Goal: Use online tool/utility

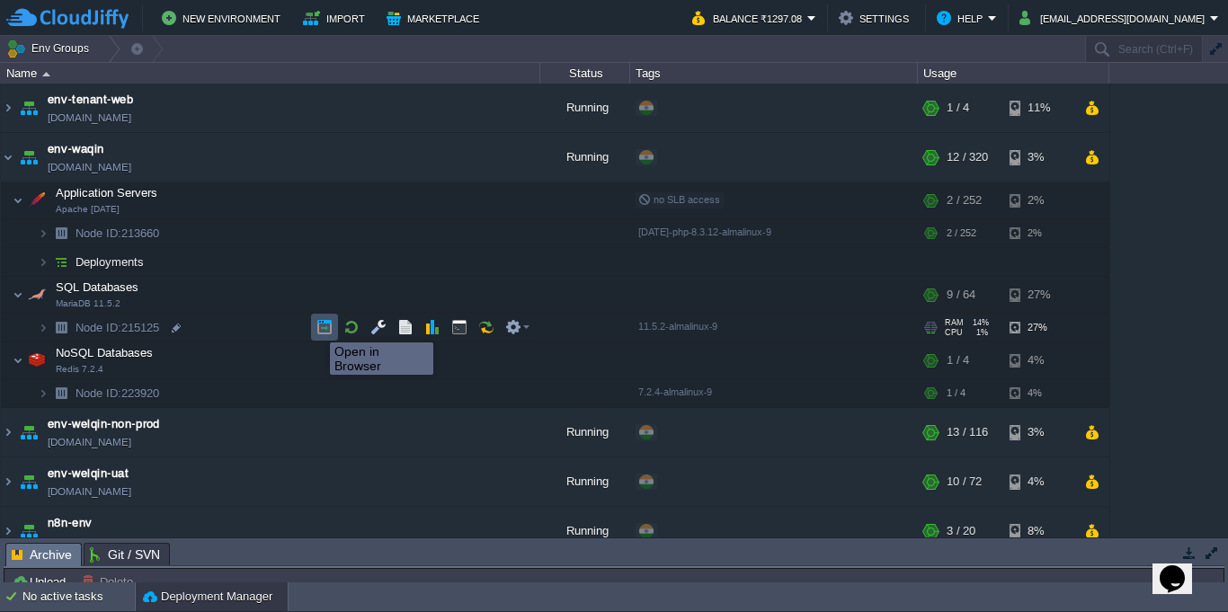
click at [316, 326] on button "button" at bounding box center [324, 327] width 16 height 16
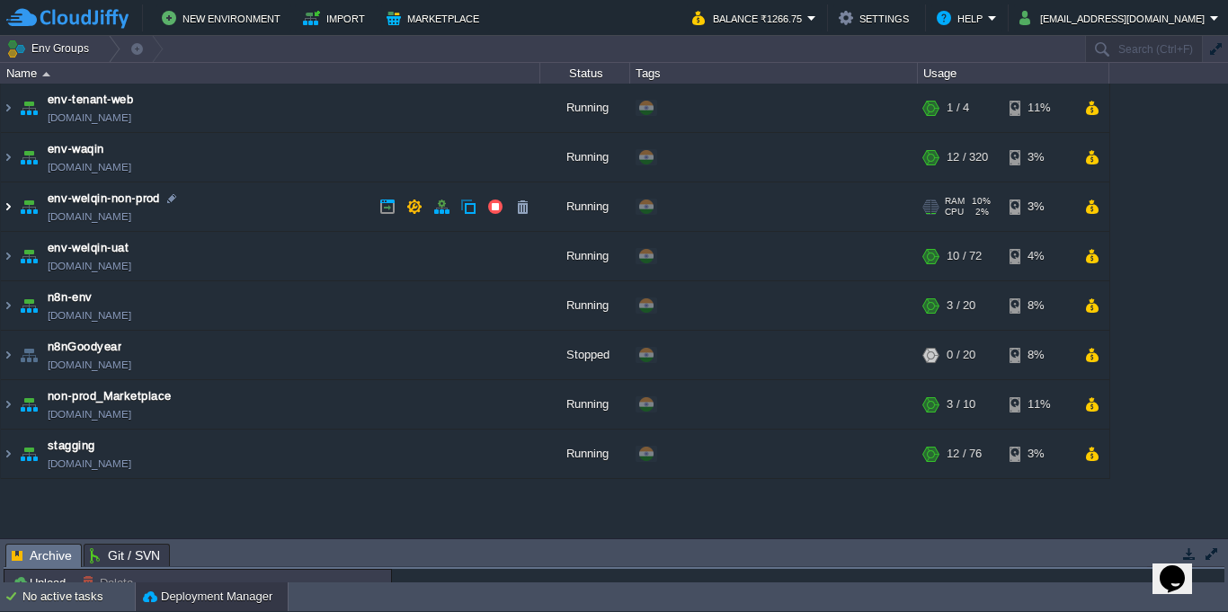
click at [10, 210] on img at bounding box center [8, 207] width 14 height 49
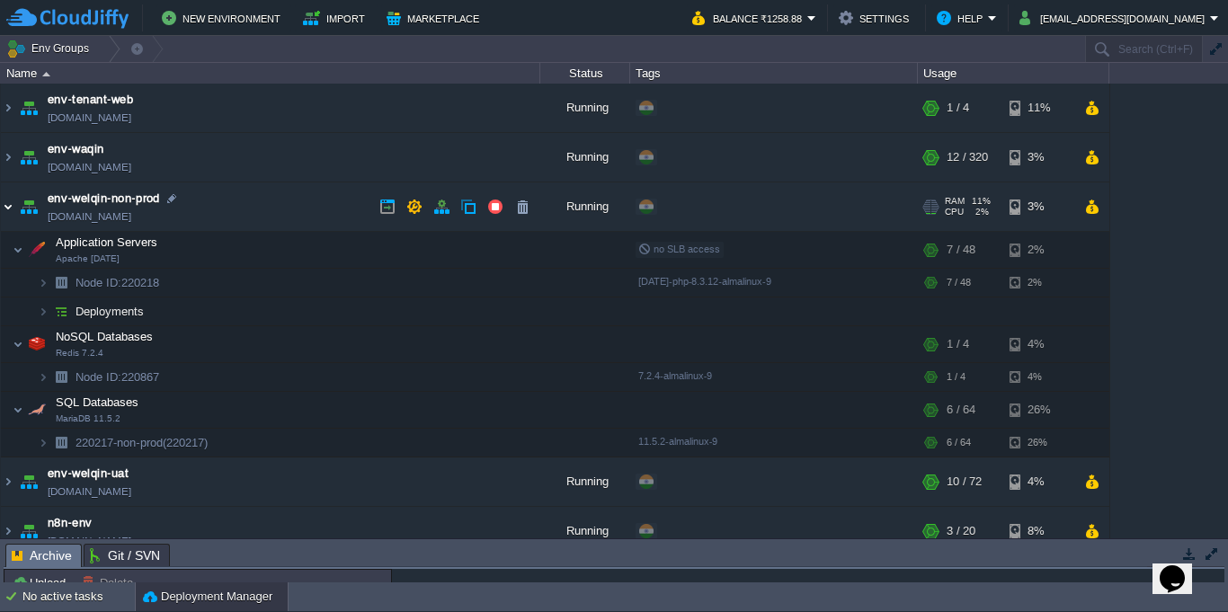
click at [8, 216] on img at bounding box center [8, 207] width 14 height 49
